Goal: Navigation & Orientation: Find specific page/section

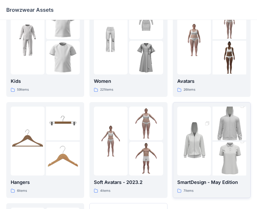
scroll to position [130, 0]
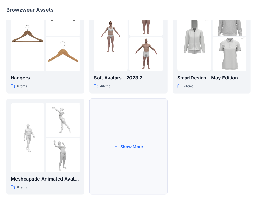
click at [116, 150] on button "Show More" at bounding box center [129, 147] width 78 height 96
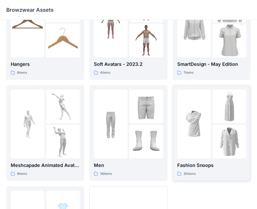
scroll to position [157, 0]
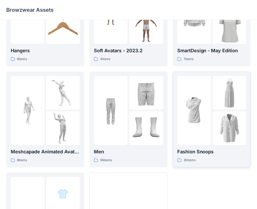
click at [196, 107] on img at bounding box center [194, 111] width 34 height 34
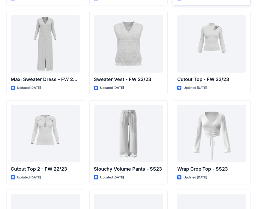
scroll to position [38, 0]
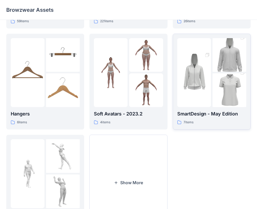
scroll to position [130, 0]
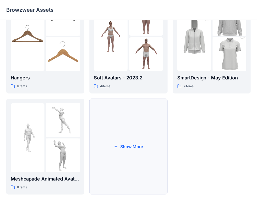
click at [131, 146] on button "Show More" at bounding box center [129, 147] width 78 height 96
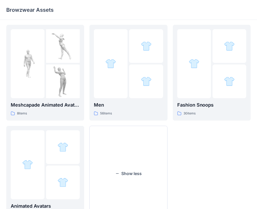
scroll to position [231, 0]
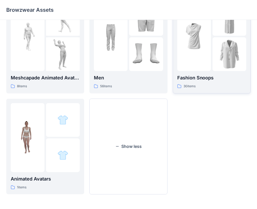
click at [205, 63] on div at bounding box center [194, 36] width 34 height 69
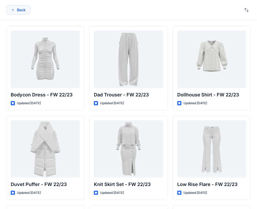
click at [19, 12] on button "Back" at bounding box center [18, 9] width 24 height 9
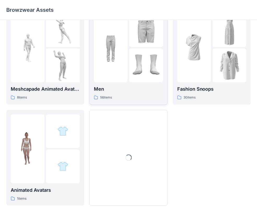
scroll to position [179, 0]
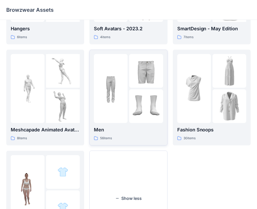
click at [110, 79] on img at bounding box center [111, 89] width 34 height 34
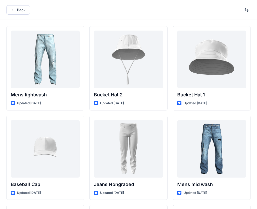
click at [202, 11] on div "Back" at bounding box center [128, 10] width 257 height 20
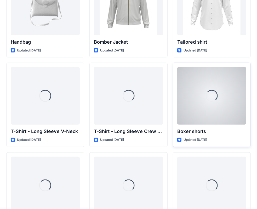
scroll to position [326, 0]
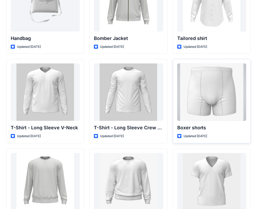
click at [175, 111] on div "Boxer shorts Updated 2 years ago" at bounding box center [212, 101] width 78 height 85
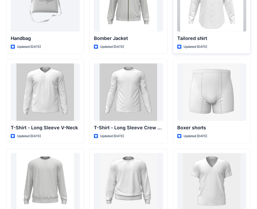
click at [177, 18] on div at bounding box center [211, 3] width 69 height 58
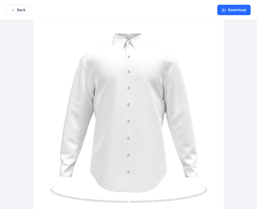
click at [89, 20] on div at bounding box center [128, 115] width 257 height 191
click at [16, 9] on button "Back" at bounding box center [18, 10] width 24 height 10
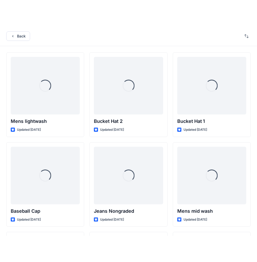
scroll to position [326, 0]
